Goal: Check status: Check status

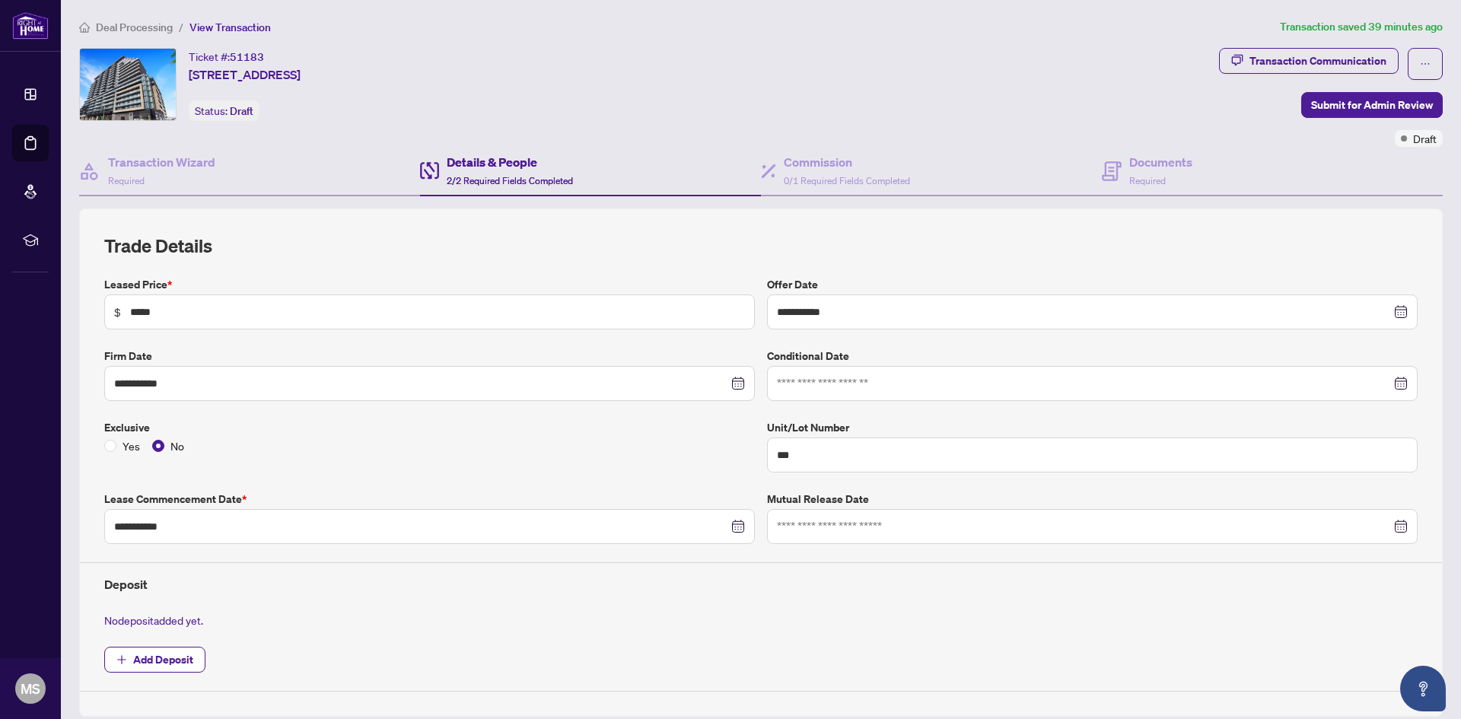
click at [138, 33] on span "Deal Processing" at bounding box center [134, 28] width 77 height 14
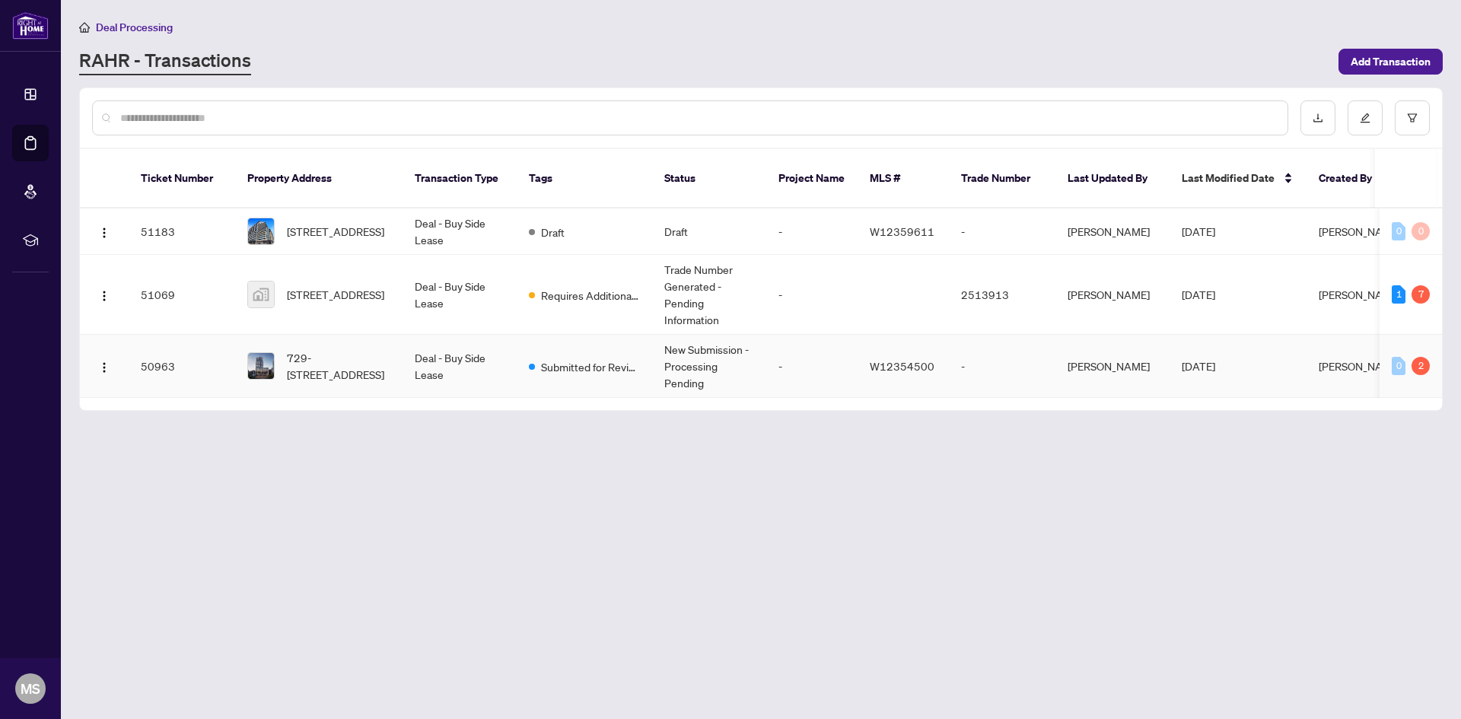
click at [718, 339] on td "New Submission - Processing Pending" at bounding box center [709, 366] width 114 height 63
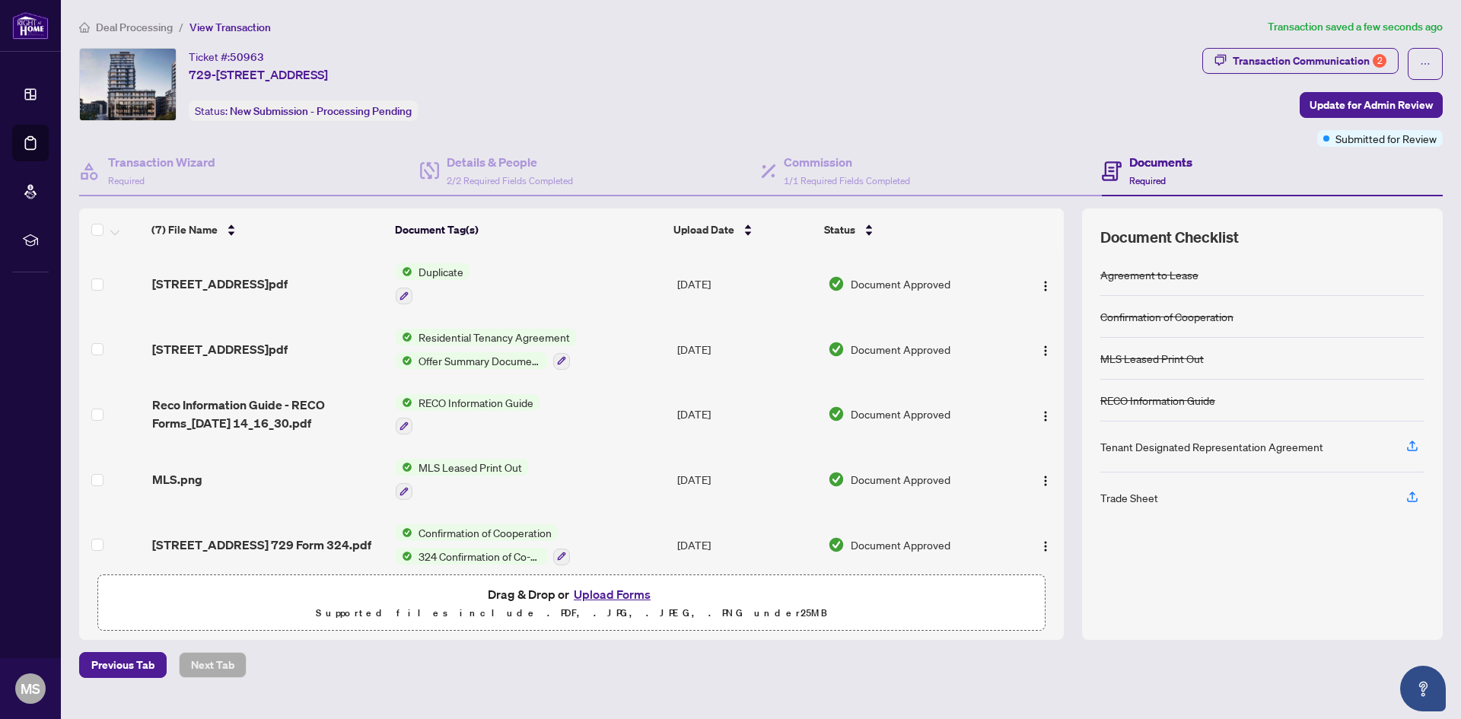
scroll to position [144, 0]
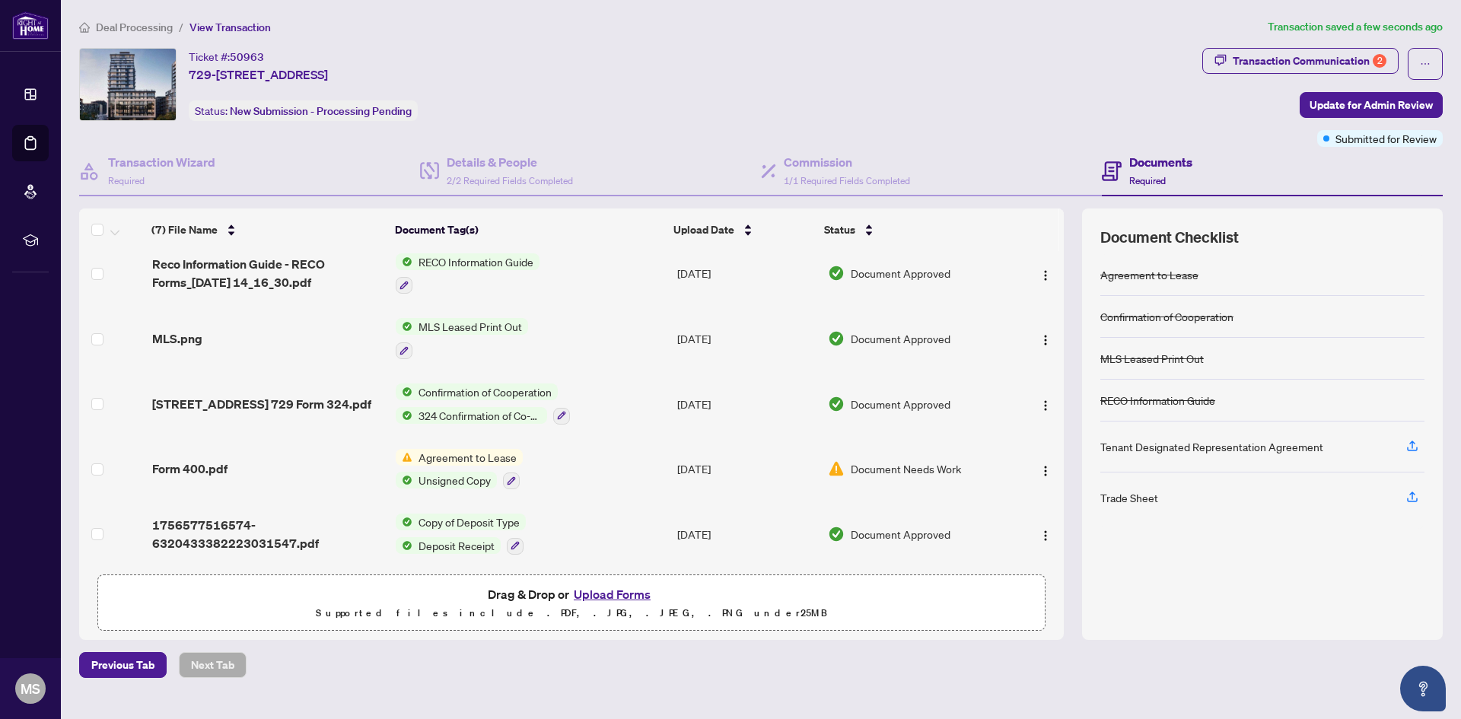
click at [472, 453] on span "Agreement to Lease" at bounding box center [467, 457] width 110 height 17
click at [442, 529] on span "Agreement to Lease" at bounding box center [445, 527] width 110 height 17
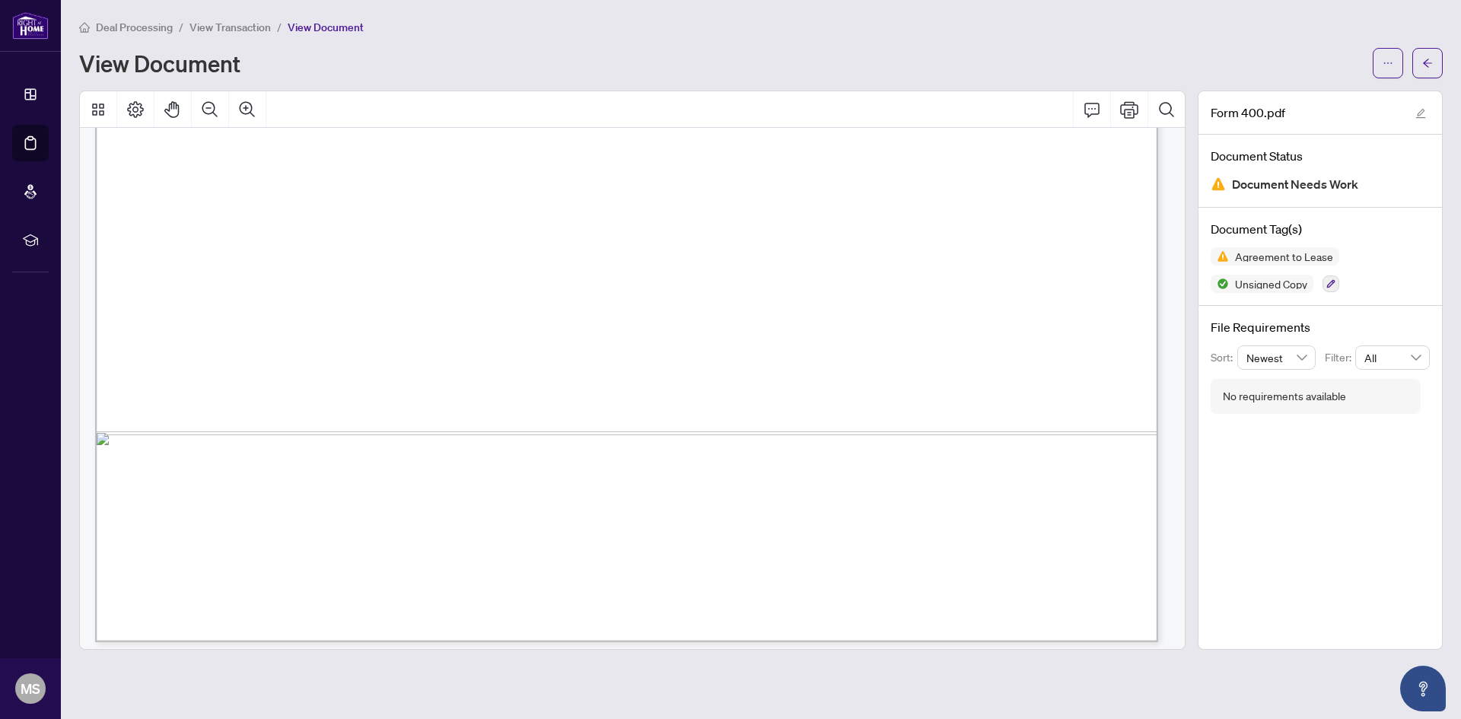
scroll to position [10755, 0]
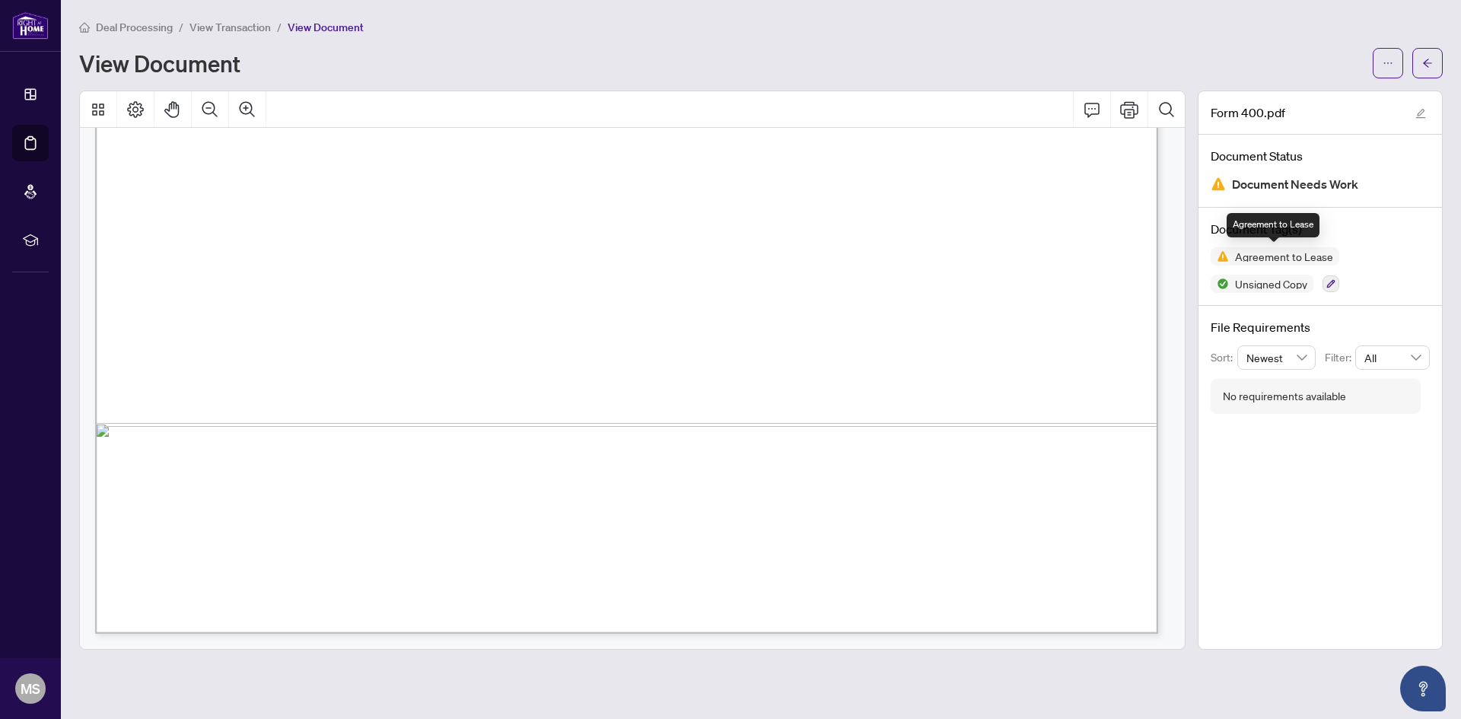
click at [1258, 264] on span "Agreement to Lease" at bounding box center [1274, 256] width 129 height 18
click at [1257, 252] on span "Agreement to Lease" at bounding box center [1284, 256] width 110 height 11
click at [1224, 256] on img at bounding box center [1219, 256] width 18 height 18
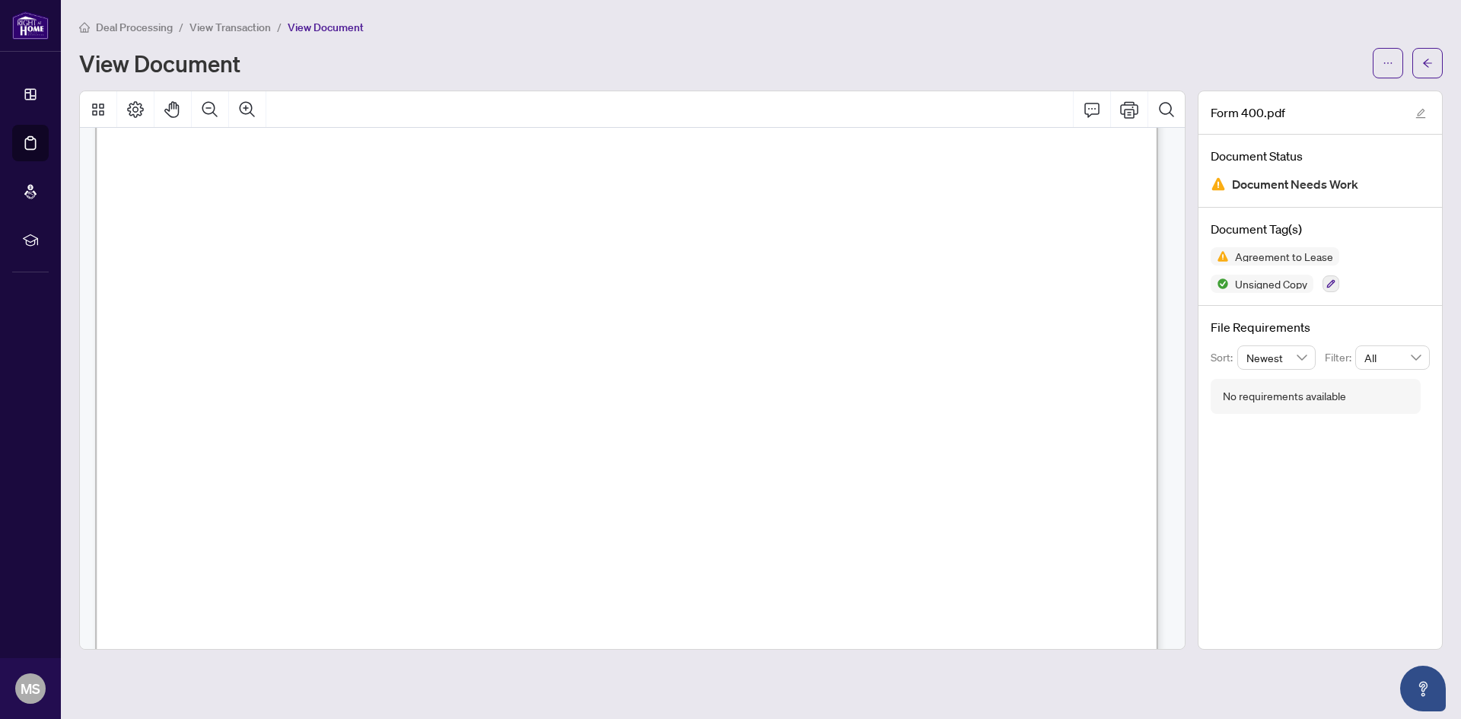
scroll to position [8473, 0]
click at [1436, 59] on button "button" at bounding box center [1427, 63] width 30 height 30
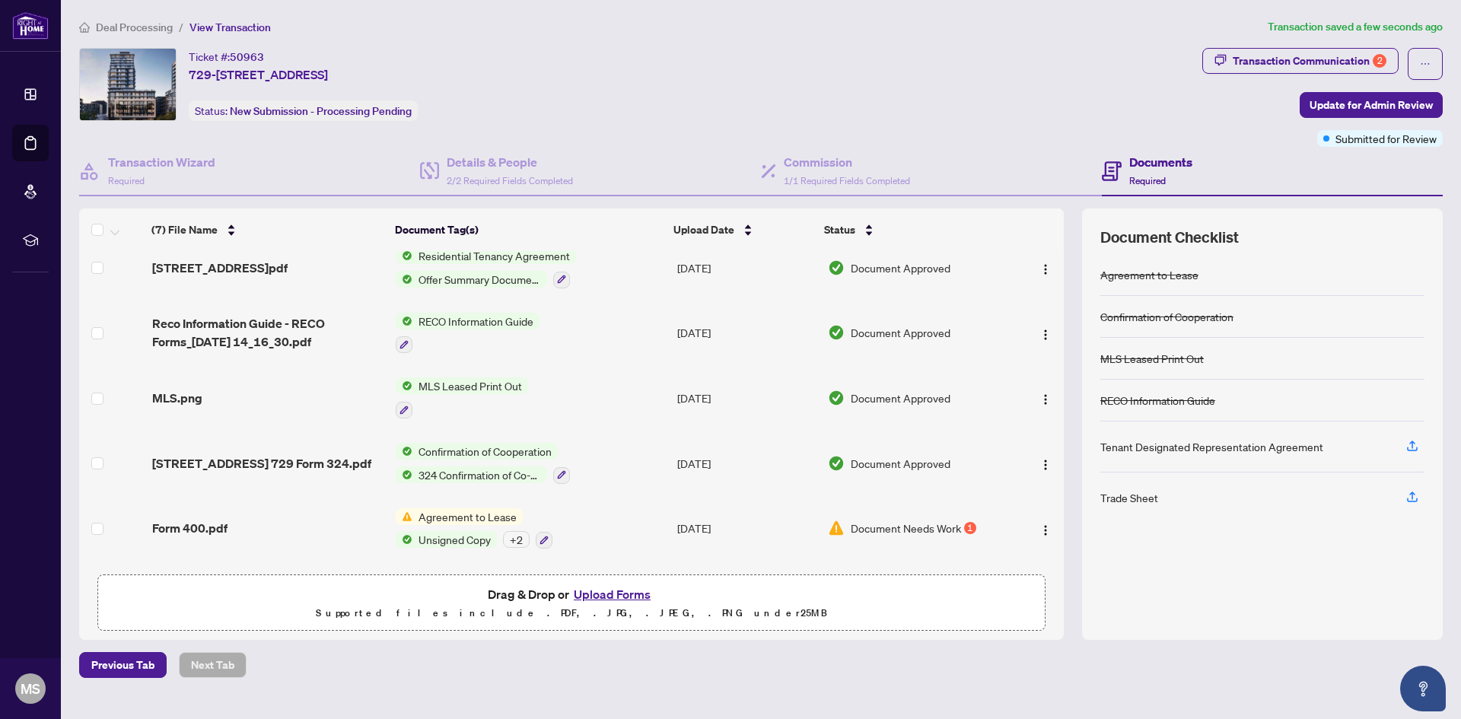
scroll to position [144, 0]
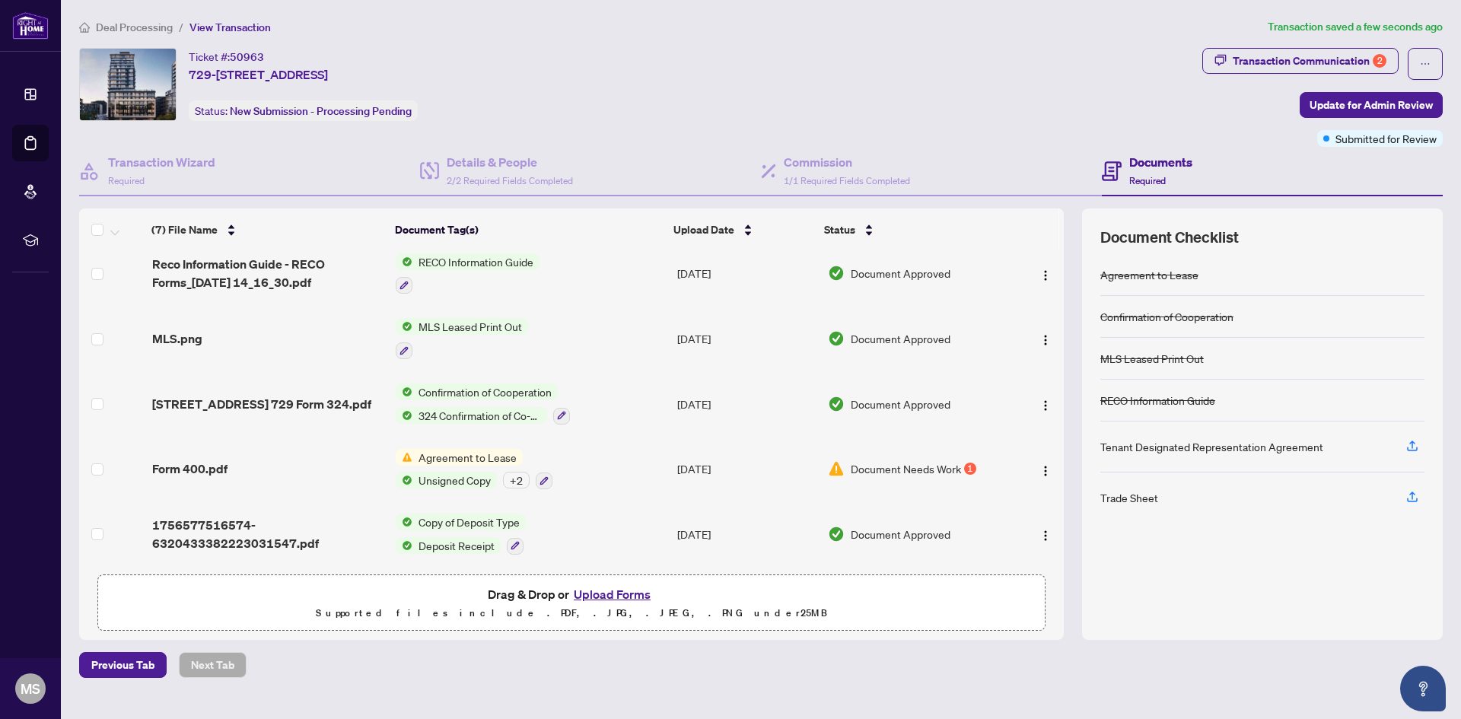
click at [904, 463] on span "Document Needs Work" at bounding box center [905, 468] width 110 height 17
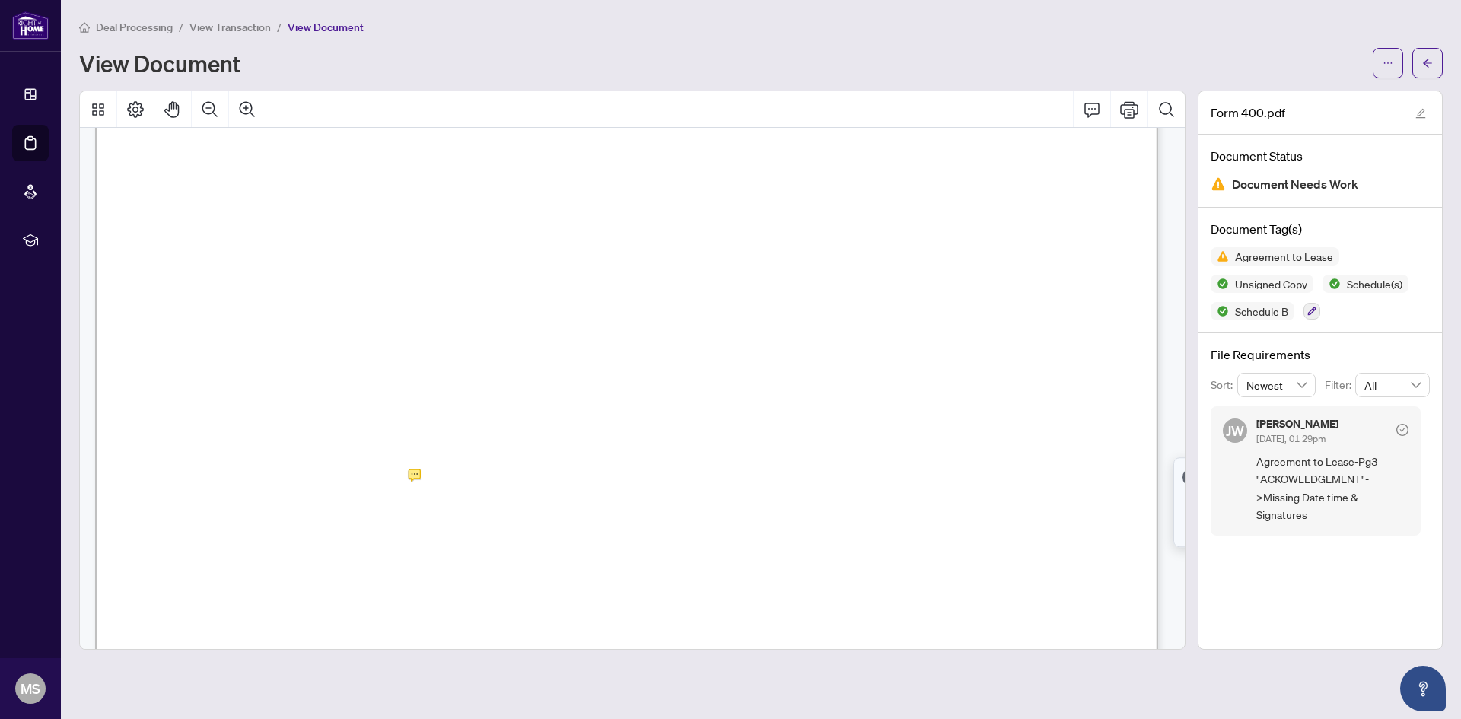
scroll to position [3347, 0]
click at [122, 27] on span "Deal Processing" at bounding box center [134, 28] width 77 height 14
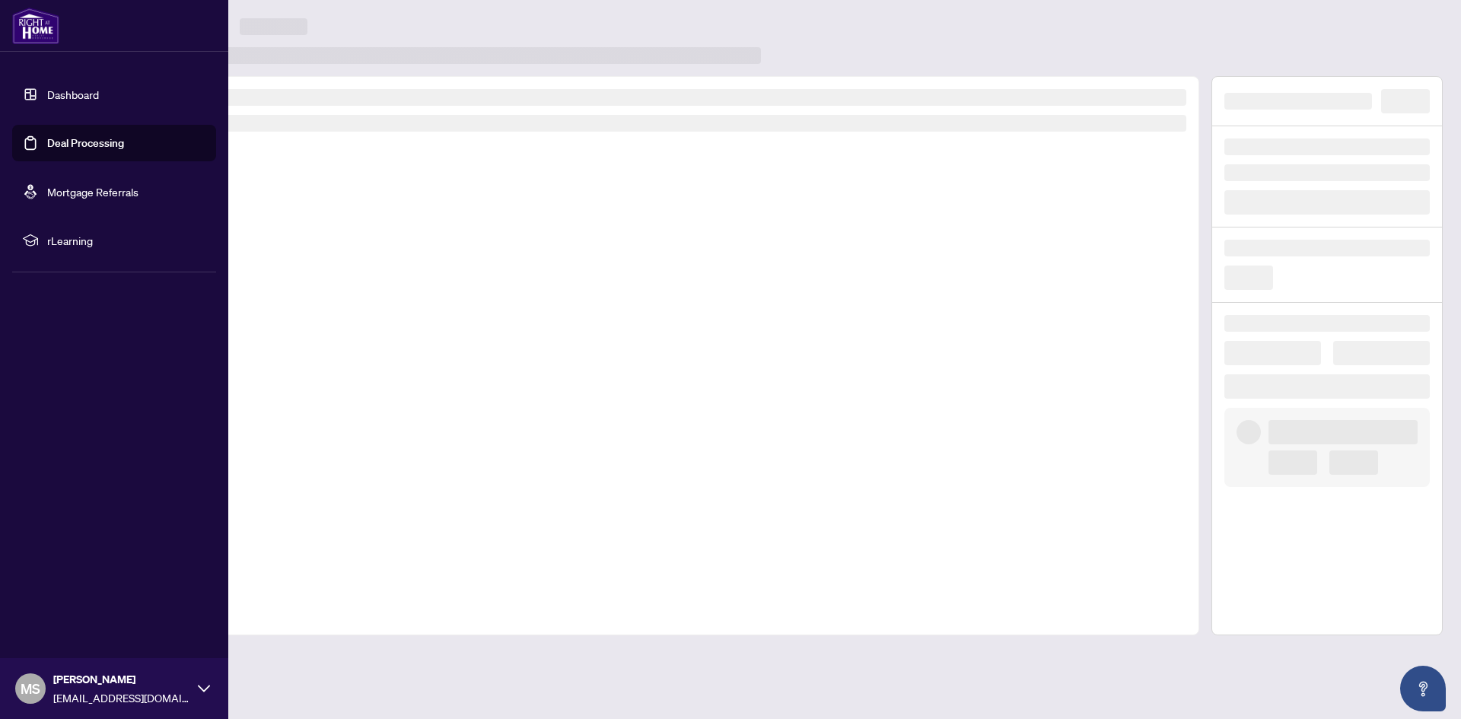
click at [99, 91] on link "Dashboard" at bounding box center [73, 94] width 52 height 14
